Goal: Information Seeking & Learning: Learn about a topic

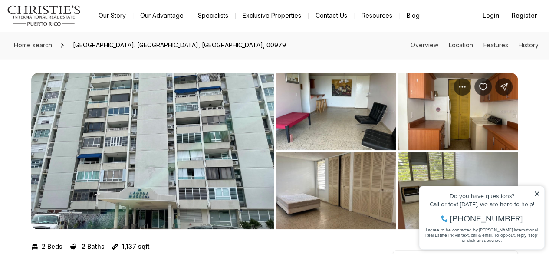
click at [355, 93] on img "View image gallery" at bounding box center [335, 111] width 120 height 77
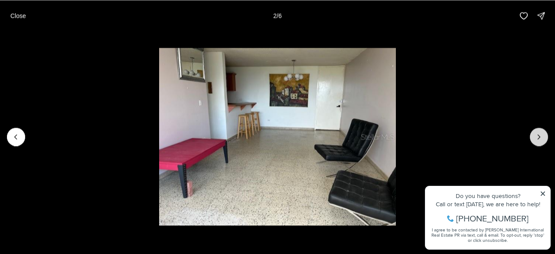
click at [544, 138] on button "Next slide" at bounding box center [539, 137] width 18 height 18
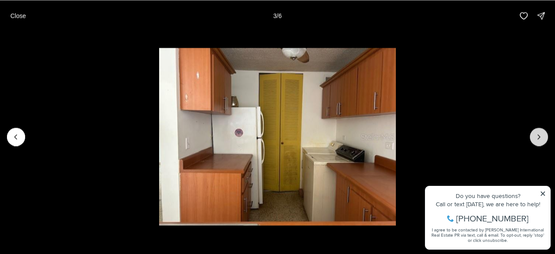
click at [544, 138] on button "Next slide" at bounding box center [539, 137] width 18 height 18
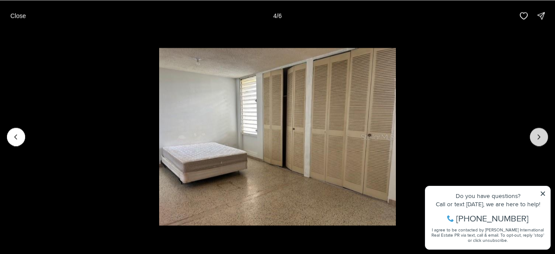
click at [544, 138] on button "Next slide" at bounding box center [539, 137] width 18 height 18
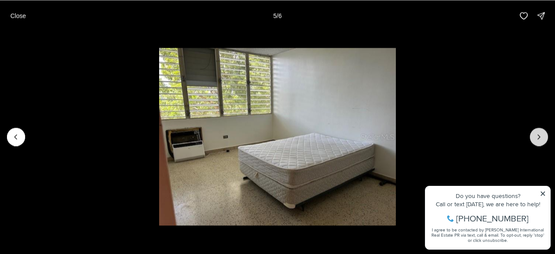
click at [544, 138] on button "Next slide" at bounding box center [539, 137] width 18 height 18
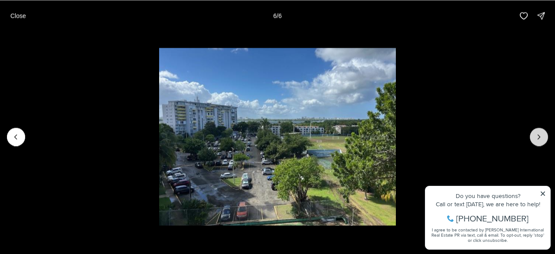
click at [544, 138] on div at bounding box center [539, 137] width 18 height 18
click at [535, 139] on div at bounding box center [539, 137] width 18 height 18
click at [14, 16] on p "Close" at bounding box center [18, 15] width 16 height 7
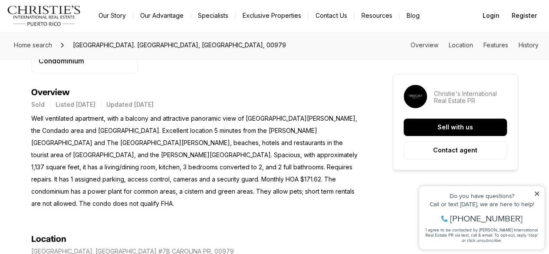
scroll to position [347, 0]
